Goal: Find specific page/section: Find specific page/section

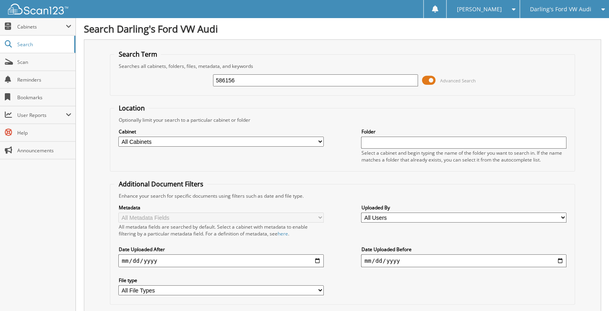
type input "586156"
click at [250, 81] on input "586156" at bounding box center [315, 80] width 205 height 12
type input "586153"
